Goal: Task Accomplishment & Management: Manage account settings

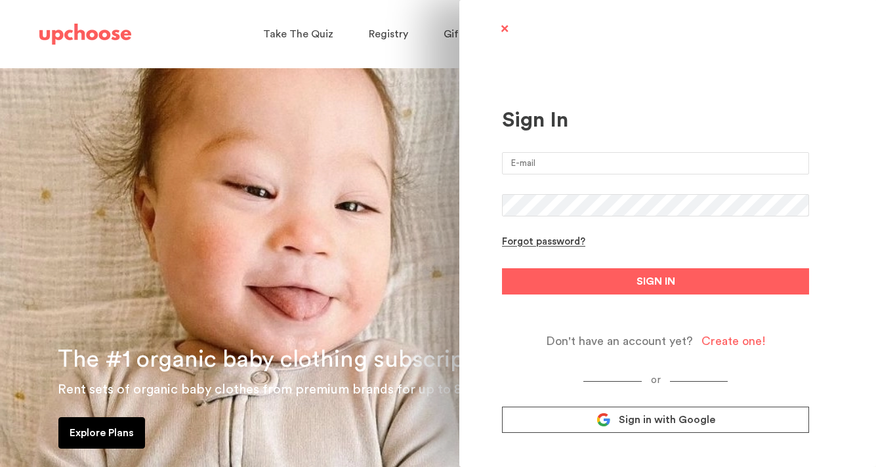
type input "natalie.r.lynd@gmail.com"
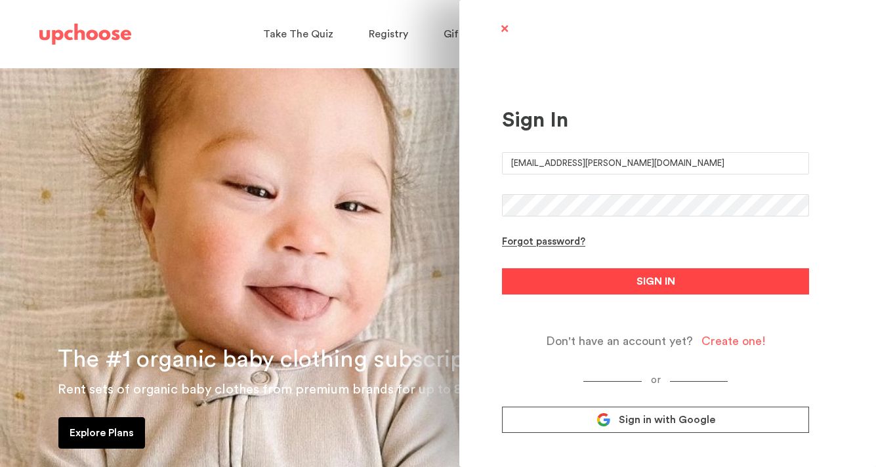
click at [692, 284] on button "SIGN IN" at bounding box center [655, 281] width 307 height 26
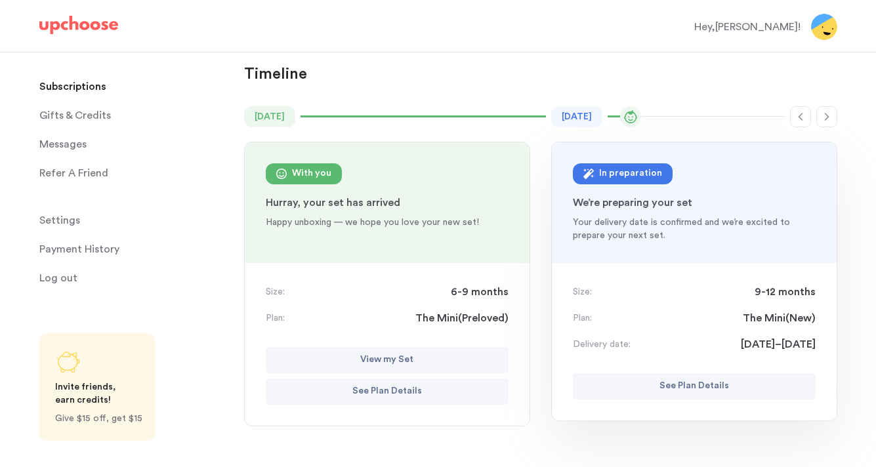
scroll to position [87, 0]
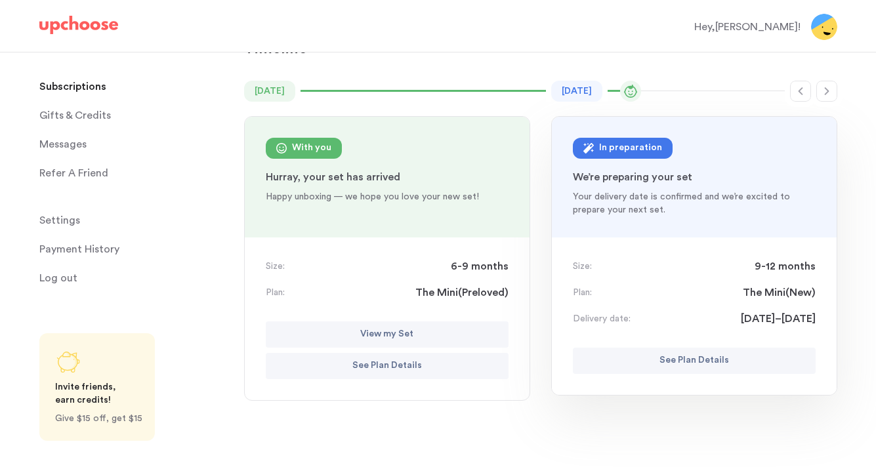
click at [690, 364] on p "See Plan Details" at bounding box center [695, 361] width 70 height 16
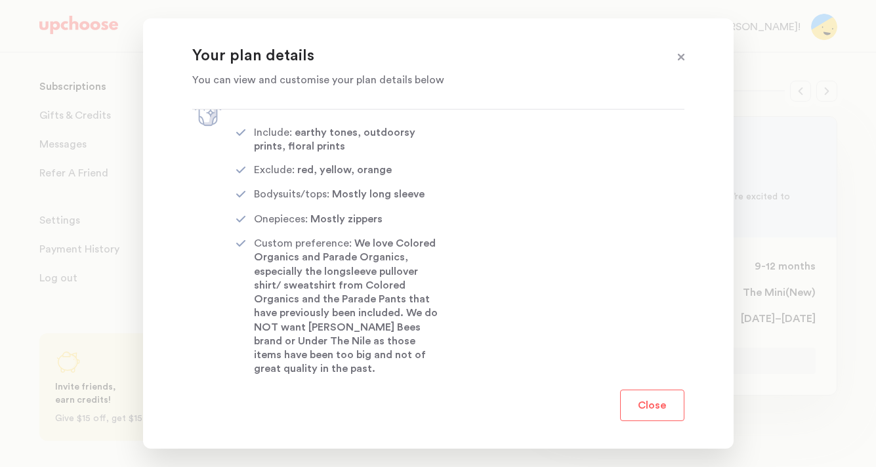
scroll to position [200, 0]
click at [681, 53] on span at bounding box center [681, 57] width 17 height 17
